Goal: Information Seeking & Learning: Understand process/instructions

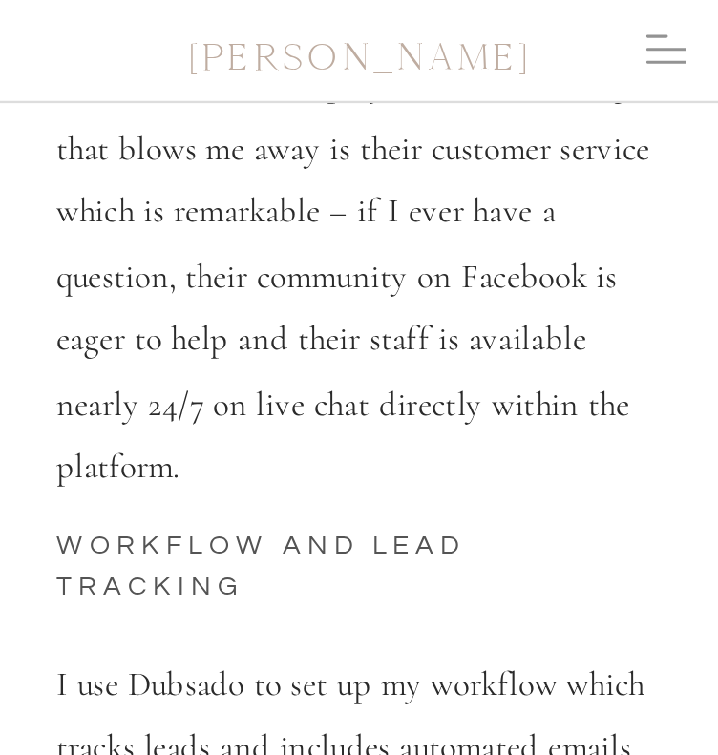
scroll to position [9256, 0]
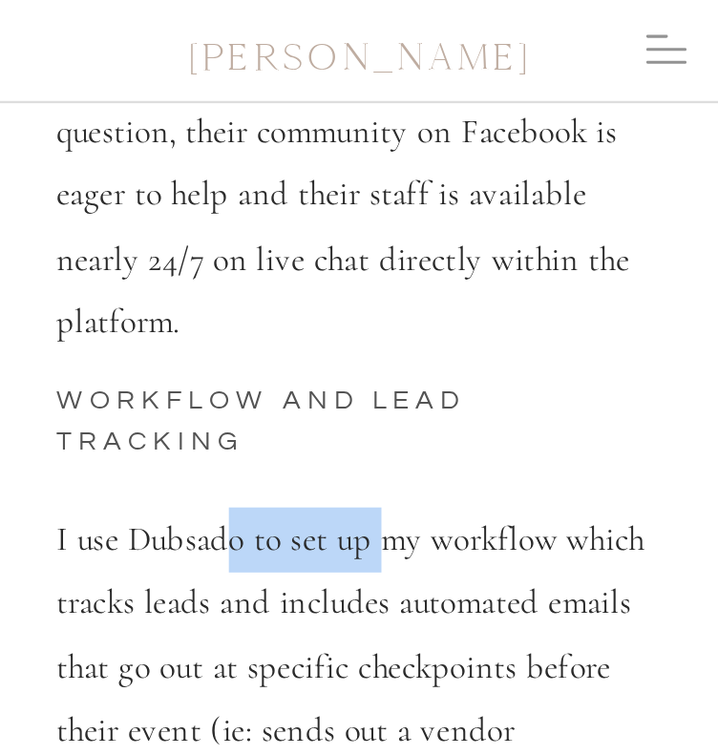
drag, startPoint x: 220, startPoint y: 408, endPoint x: 406, endPoint y: 454, distance: 190.7
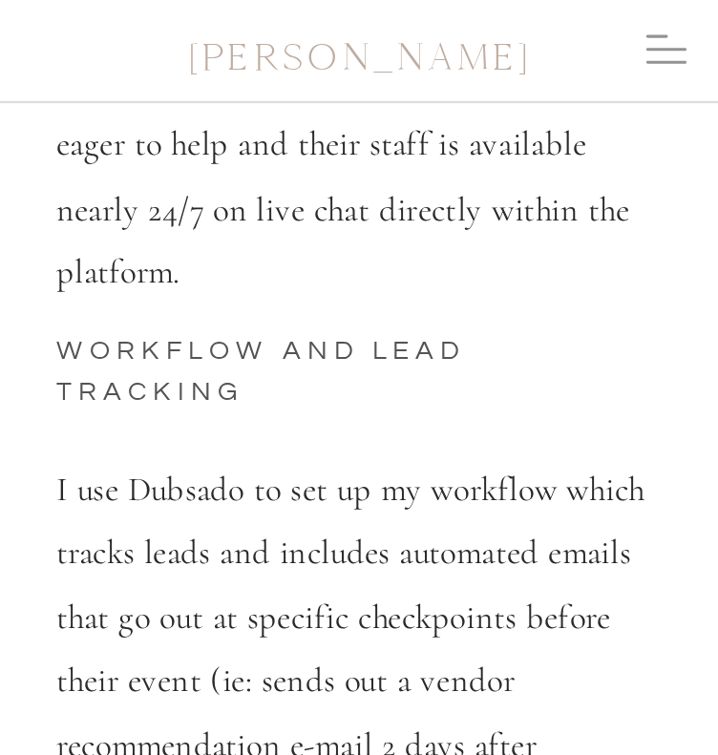
scroll to position [9351, 0]
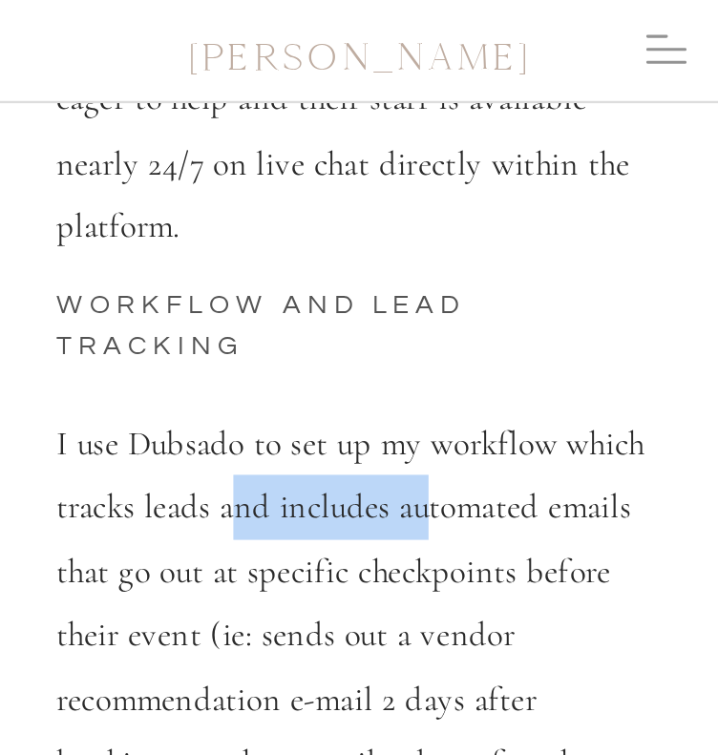
drag, startPoint x: 406, startPoint y: 389, endPoint x: 458, endPoint y: 411, distance: 56.9
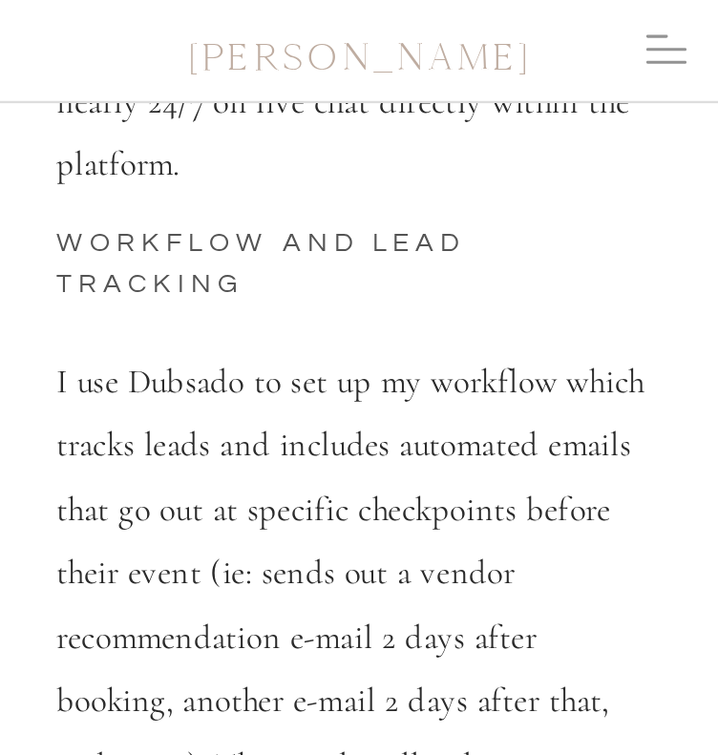
scroll to position [9447, 0]
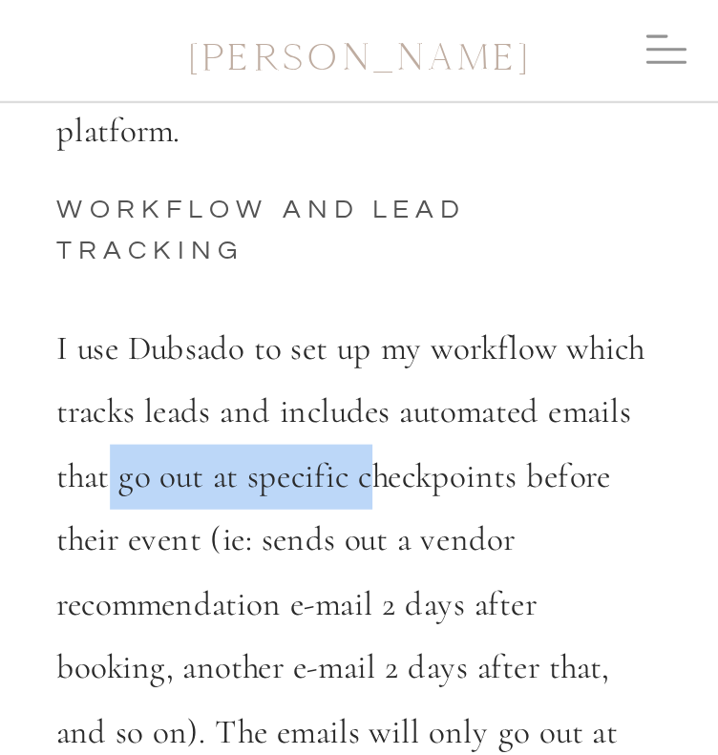
drag, startPoint x: 142, startPoint y: 358, endPoint x: 431, endPoint y: 361, distance: 289.1
click at [424, 362] on p "I use Dubsado to set up my workflow which tracks leads and includes automated e…" at bounding box center [359, 763] width 606 height 895
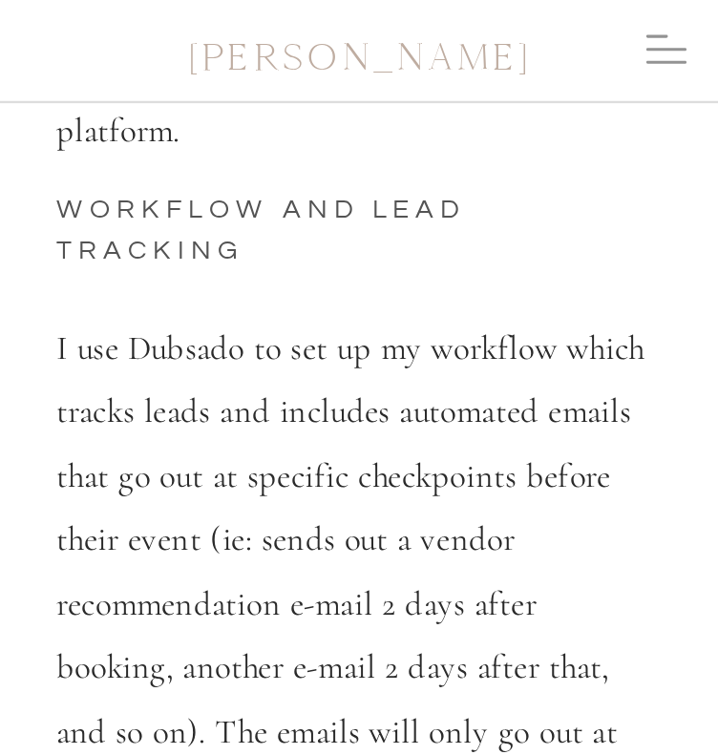
click at [443, 360] on p "I use Dubsado to set up my workflow which tracks leads and includes automated e…" at bounding box center [359, 763] width 606 height 895
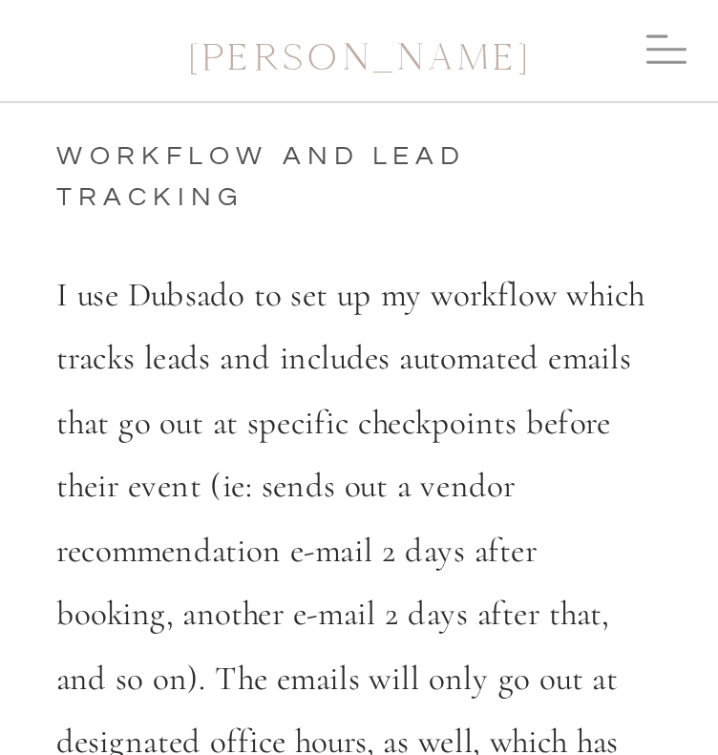
scroll to position [9542, 0]
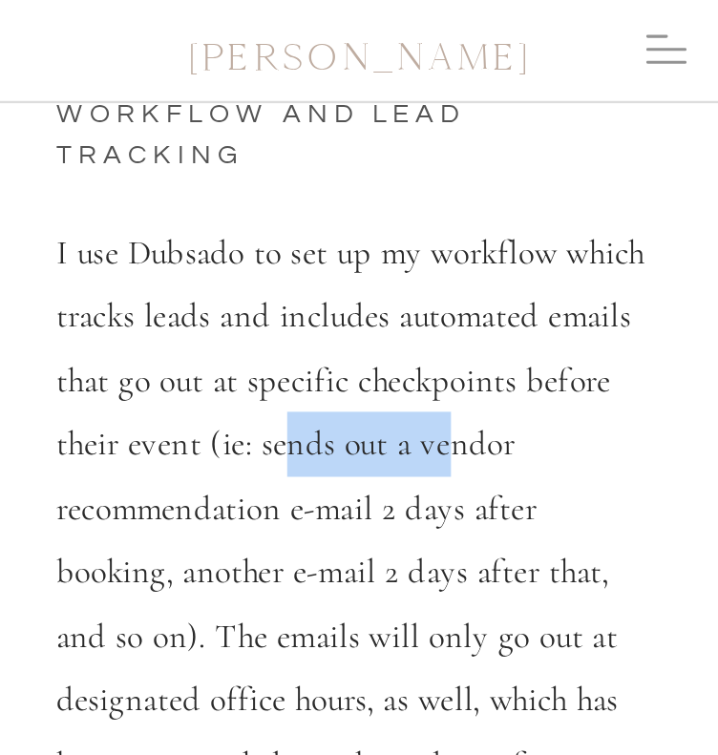
drag, startPoint x: 295, startPoint y: 338, endPoint x: 445, endPoint y: 358, distance: 151.1
click at [445, 358] on p "I use Dubsado to set up my workflow which tracks leads and includes automated e…" at bounding box center [359, 667] width 606 height 895
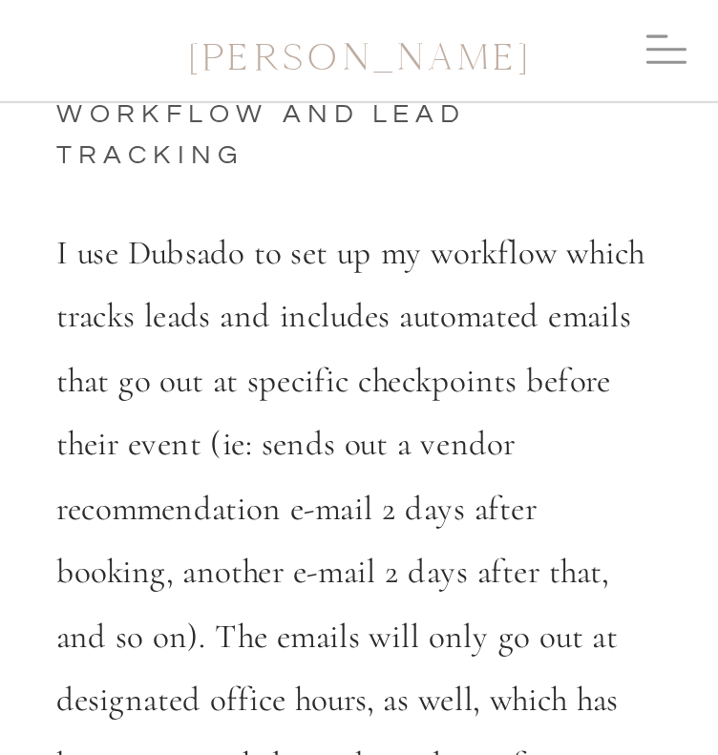
click at [476, 363] on p "I use Dubsado to set up my workflow which tracks leads and includes automated e…" at bounding box center [359, 667] width 606 height 895
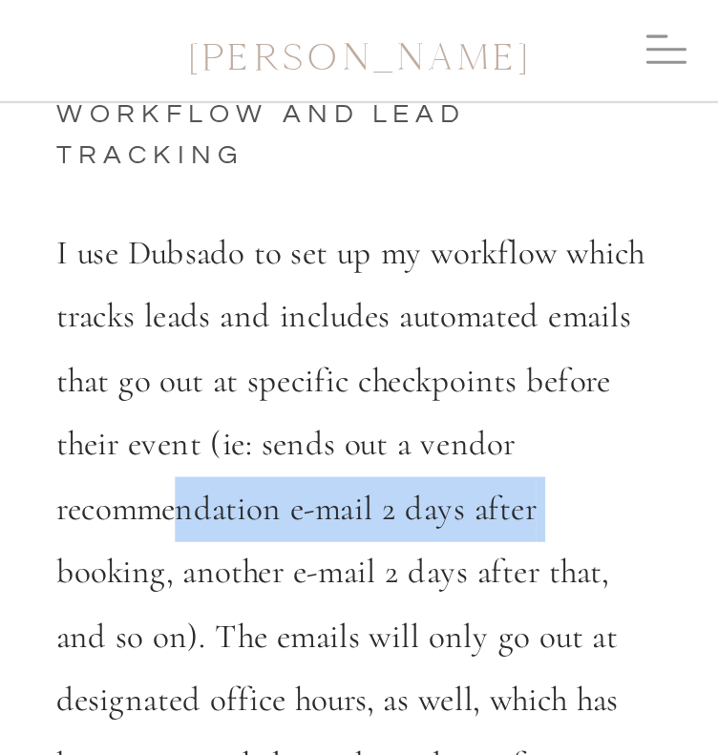
drag, startPoint x: 289, startPoint y: 395, endPoint x: 576, endPoint y: 377, distance: 287.8
click at [571, 377] on p "I use Dubsado to set up my workflow which tracks leads and includes automated e…" at bounding box center [359, 667] width 606 height 895
click at [600, 377] on p "I use Dubsado to set up my workflow which tracks leads and includes automated e…" at bounding box center [359, 667] width 606 height 895
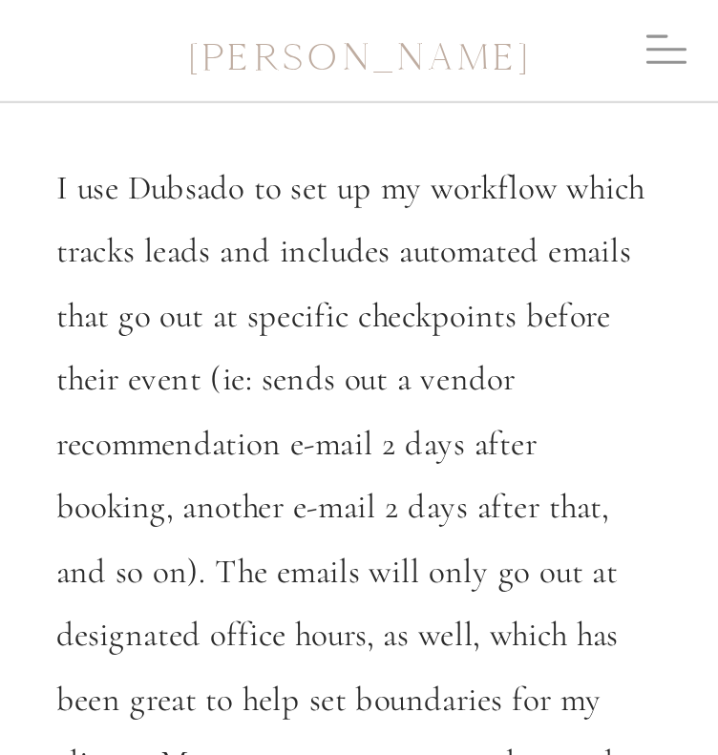
scroll to position [9638, 0]
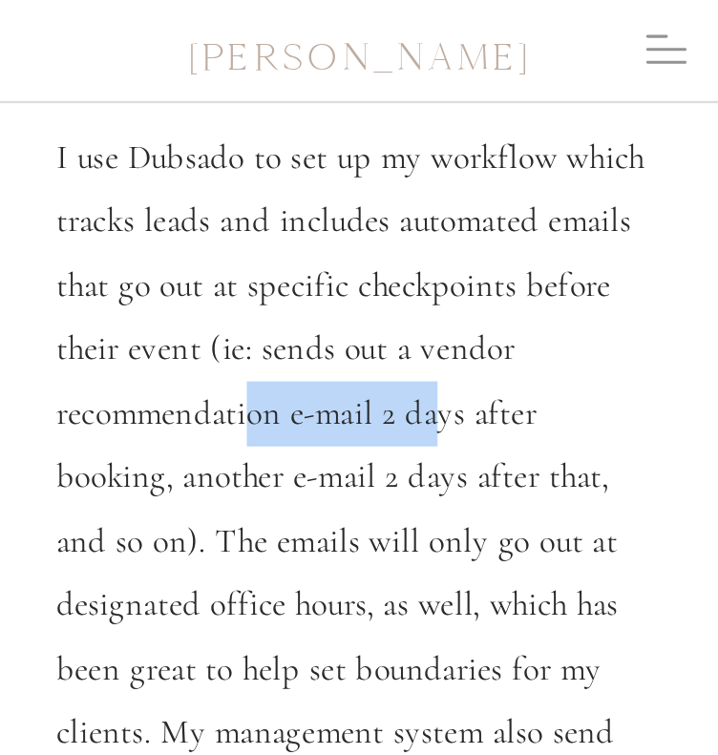
drag, startPoint x: 347, startPoint y: 298, endPoint x: 542, endPoint y: 290, distance: 194.8
click at [451, 302] on p "I use Dubsado to set up my workflow which tracks leads and includes automated e…" at bounding box center [359, 572] width 606 height 895
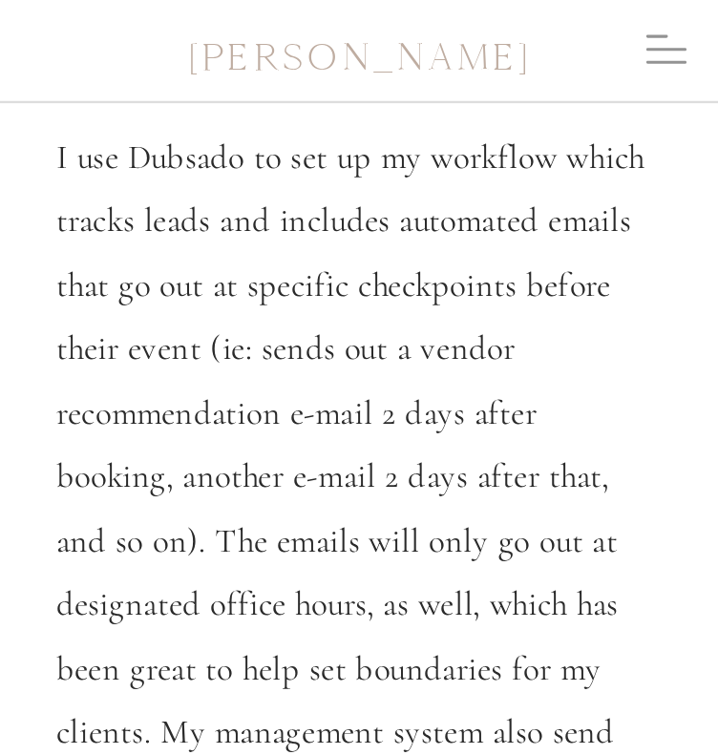
click at [542, 290] on p "I use Dubsado to set up my workflow which tracks leads and includes automated e…" at bounding box center [359, 572] width 606 height 895
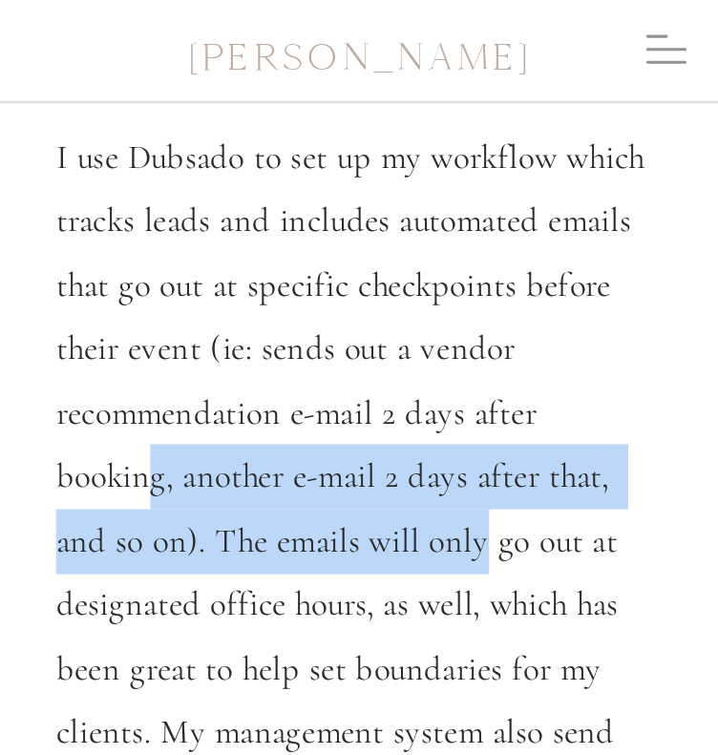
drag, startPoint x: 153, startPoint y: 367, endPoint x: 481, endPoint y: 436, distance: 335.4
click at [481, 436] on p "I use Dubsado to set up my workflow which tracks leads and includes automated e…" at bounding box center [359, 572] width 606 height 895
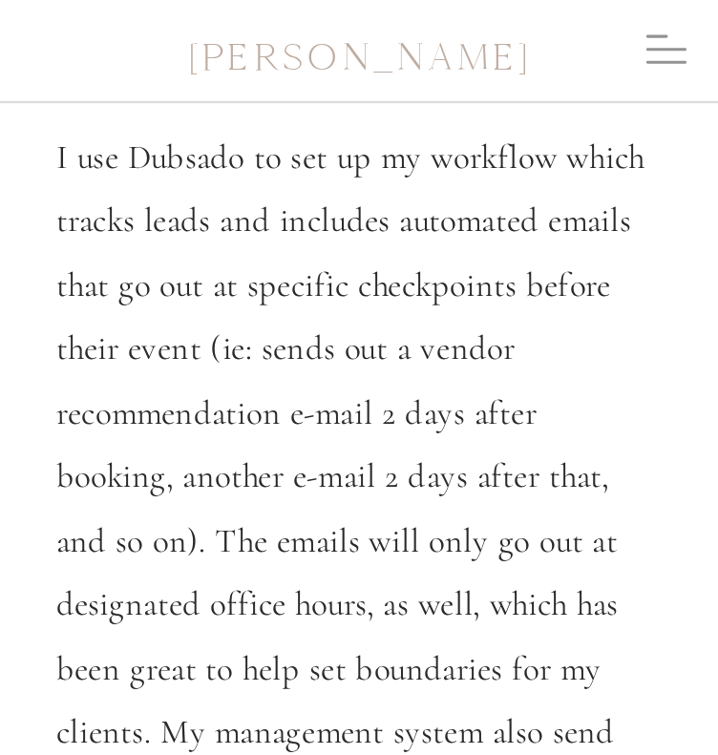
click at [501, 434] on p "I use Dubsado to set up my workflow which tracks leads and includes automated e…" at bounding box center [359, 572] width 606 height 895
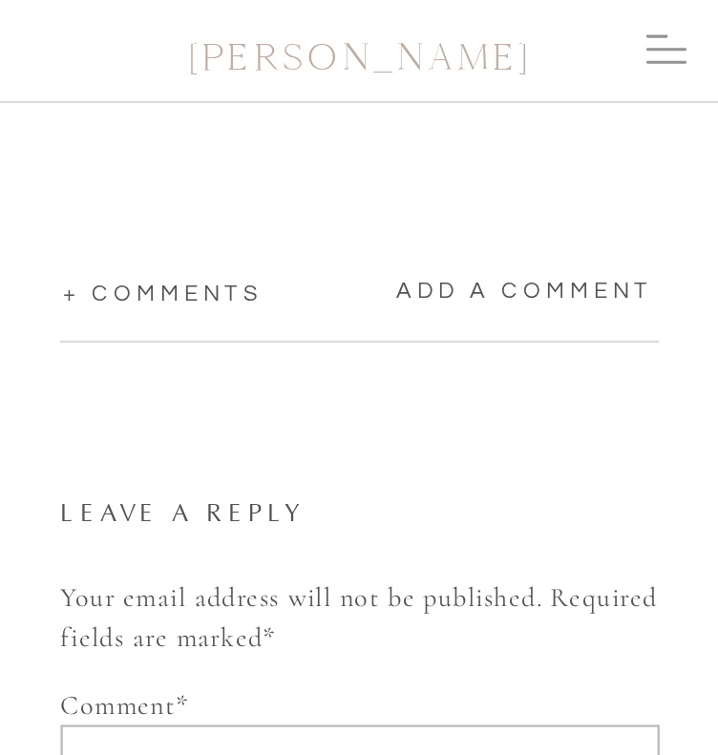
scroll to position [12786, 0]
